Goal: Information Seeking & Learning: Learn about a topic

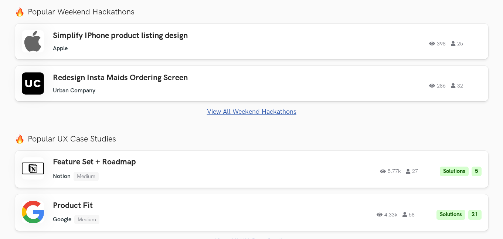
scroll to position [287, 0]
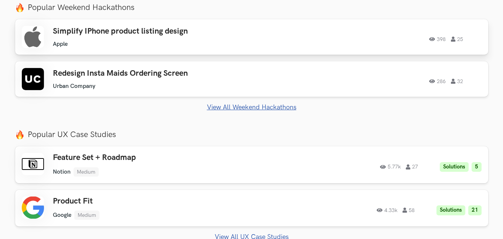
click at [304, 32] on div "398 25" at bounding box center [381, 37] width 201 height 10
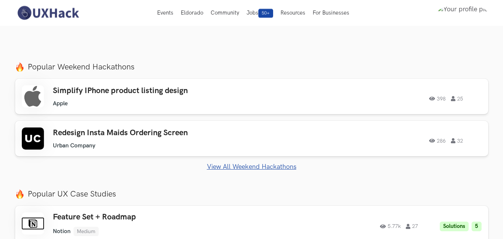
scroll to position [227, 0]
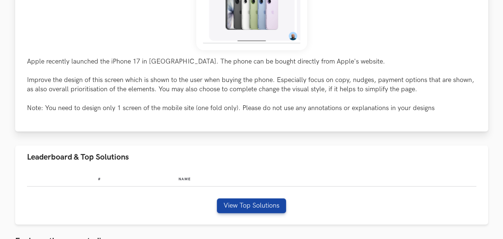
scroll to position [293, 0]
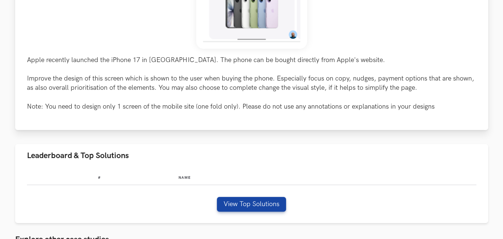
click at [43, 58] on p "Apple recently launched the iPhone 17 in India. The phone can be bought directl…" at bounding box center [252, 83] width 450 height 56
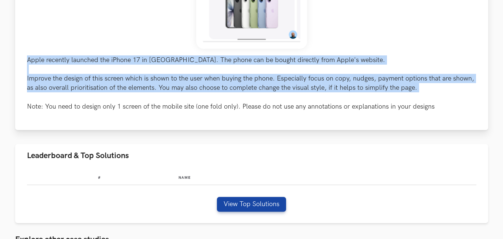
drag, startPoint x: 43, startPoint y: 58, endPoint x: 119, endPoint y: 91, distance: 83.0
click at [119, 91] on p "Apple recently launched the iPhone 17 in India. The phone can be bought directl…" at bounding box center [252, 83] width 450 height 56
copy p "Apple recently launched the iPhone 17 in India. The phone can be bought directl…"
click at [268, 89] on p "Apple recently launched the iPhone 17 in India. The phone can be bought directl…" at bounding box center [252, 83] width 450 height 56
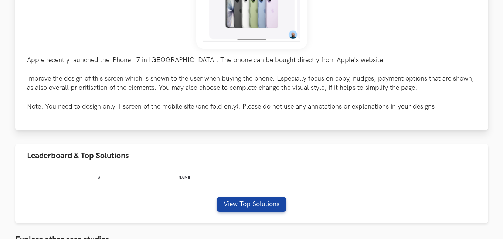
click at [271, 106] on p "Apple recently launched the iPhone 17 in India. The phone can be bought directl…" at bounding box center [252, 83] width 450 height 56
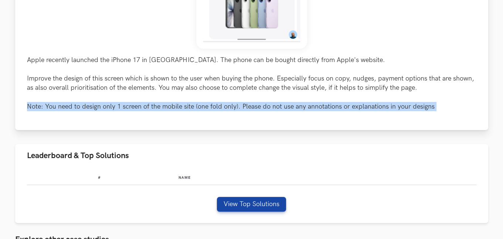
drag, startPoint x: 271, startPoint y: 106, endPoint x: 308, endPoint y: 107, distance: 36.6
click at [308, 107] on p "Apple recently launched the iPhone 17 in India. The phone can be bought directl…" at bounding box center [252, 83] width 450 height 56
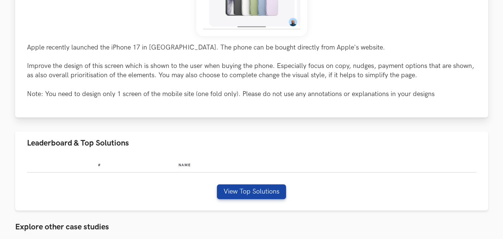
scroll to position [332, 0]
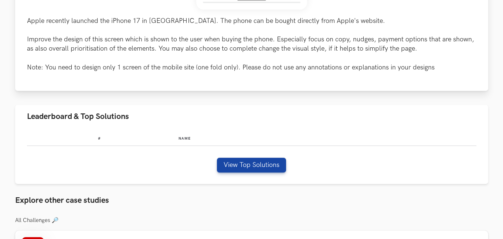
click at [210, 21] on p "Apple recently launched the iPhone 17 in India. The phone can be bought directl…" at bounding box center [252, 44] width 450 height 56
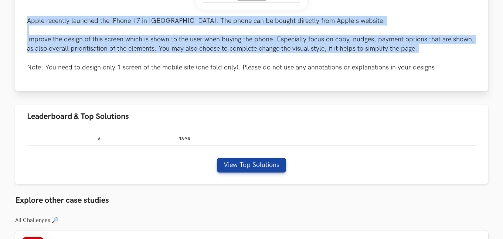
drag, startPoint x: 210, startPoint y: 21, endPoint x: 217, endPoint y: 42, distance: 22.0
click at [217, 42] on p "Apple recently launched the iPhone 17 in India. The phone can be bought directl…" at bounding box center [252, 44] width 450 height 56
copy p "Apple recently launched the iPhone 17 in India. The phone can be bought directl…"
click at [236, 50] on p "Apple recently launched the iPhone 17 in India. The phone can be bought directl…" at bounding box center [252, 44] width 450 height 56
